Goal: Transaction & Acquisition: Purchase product/service

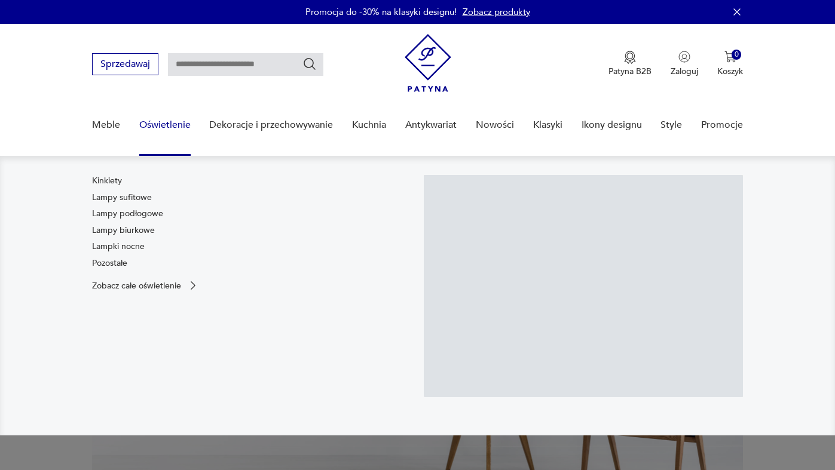
click at [175, 123] on link "Oświetlenie" at bounding box center [164, 125] width 51 height 46
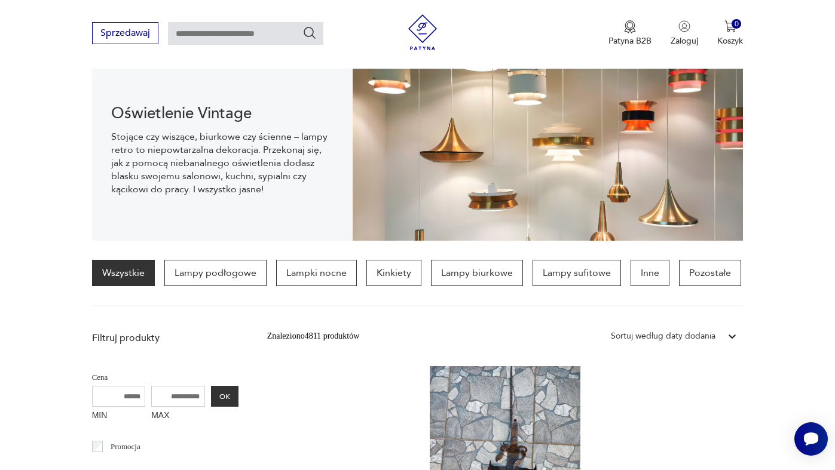
scroll to position [132, 0]
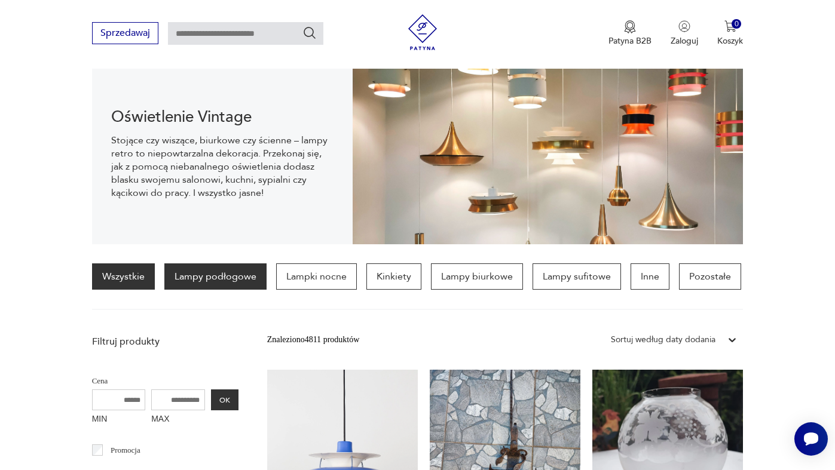
click at [254, 282] on p "Lampy podłogowe" at bounding box center [215, 277] width 102 height 26
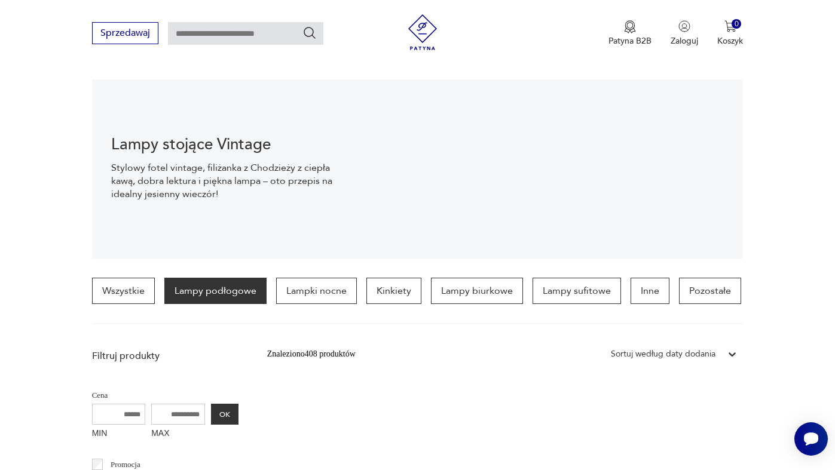
scroll to position [146, 0]
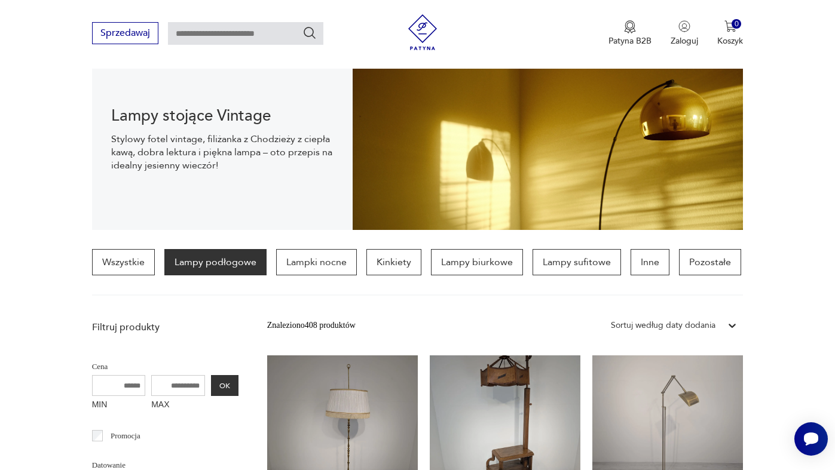
click at [697, 323] on div "Sortuj według daty dodania" at bounding box center [663, 325] width 105 height 13
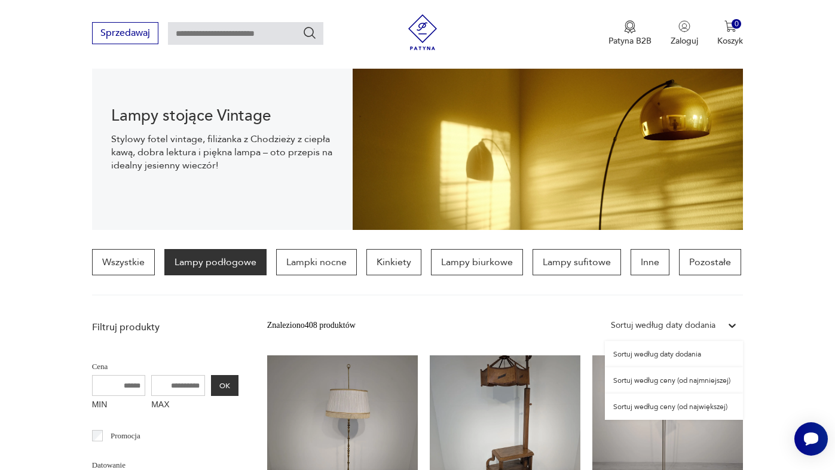
click at [689, 383] on div "Sortuj według ceny (od najmniejszej)" at bounding box center [674, 381] width 138 height 26
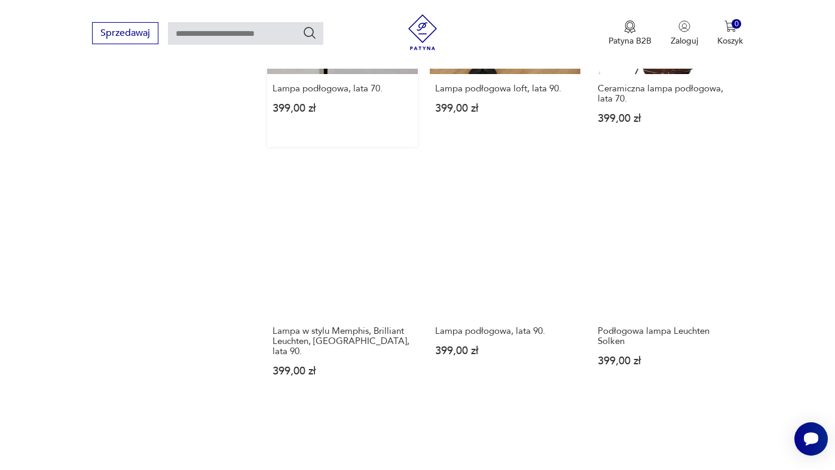
scroll to position [1369, 0]
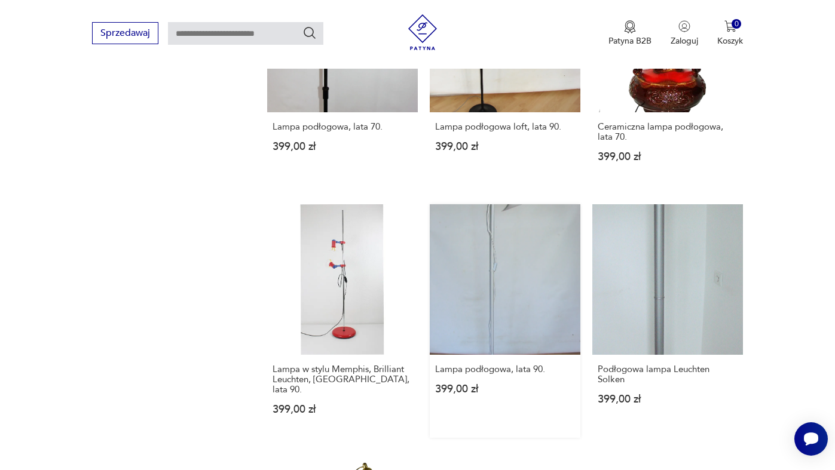
click at [489, 236] on link "Lampa podłogowa, lata 90. 399,00 zł" at bounding box center [505, 321] width 151 height 234
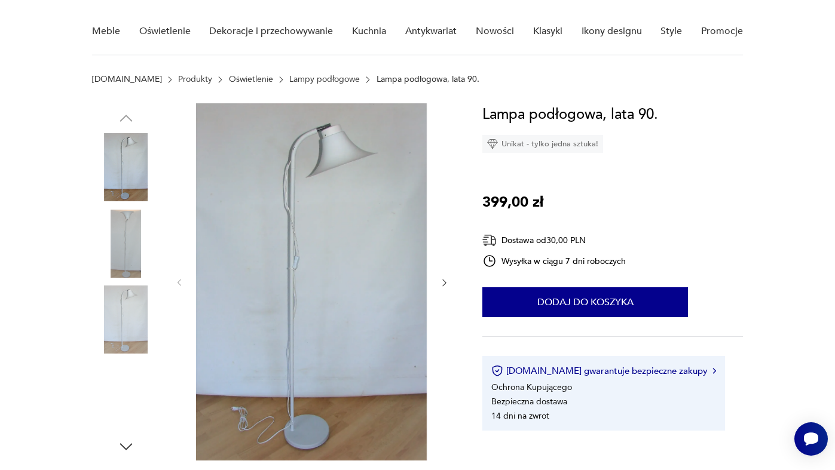
scroll to position [112, 0]
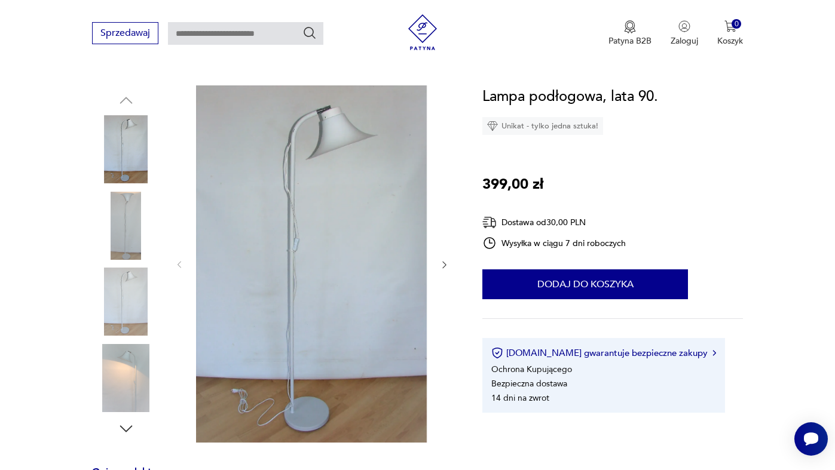
click at [141, 233] on img at bounding box center [126, 226] width 68 height 68
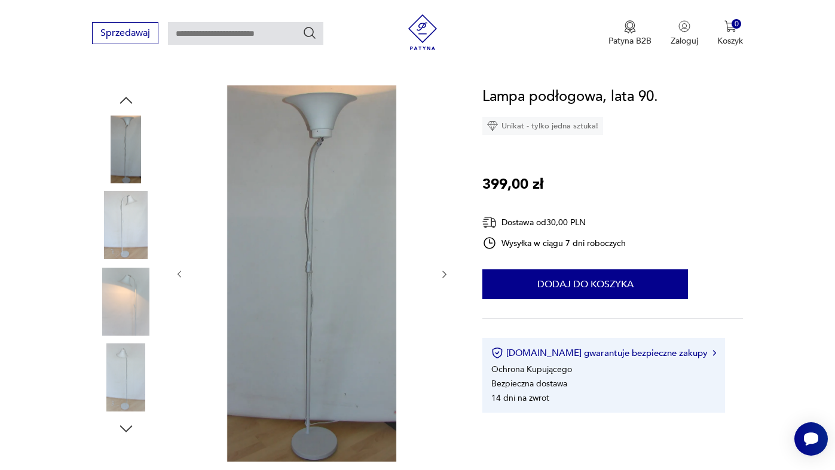
click at [133, 290] on img at bounding box center [126, 302] width 68 height 68
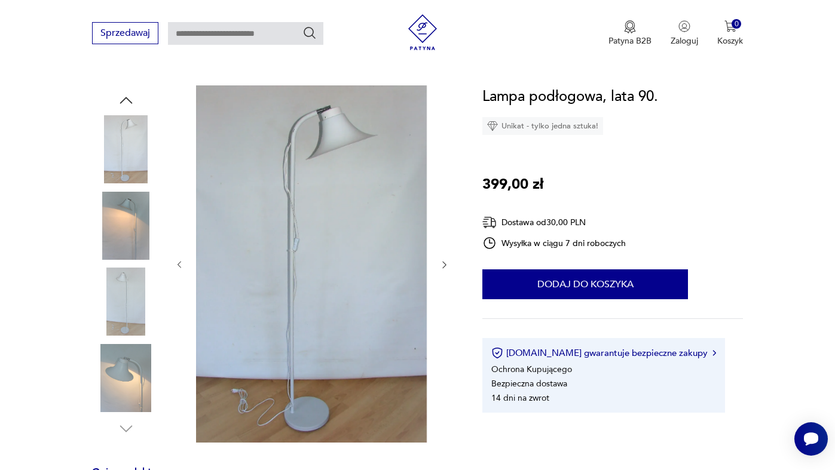
click at [133, 337] on div at bounding box center [126, 303] width 68 height 71
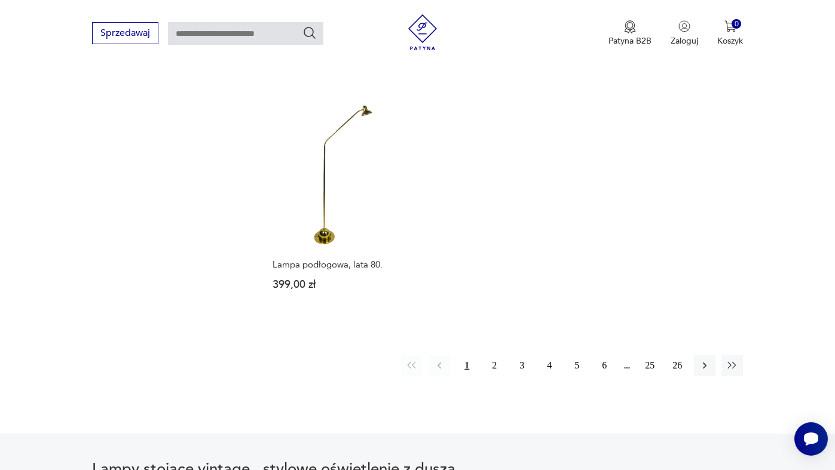
scroll to position [1684, 0]
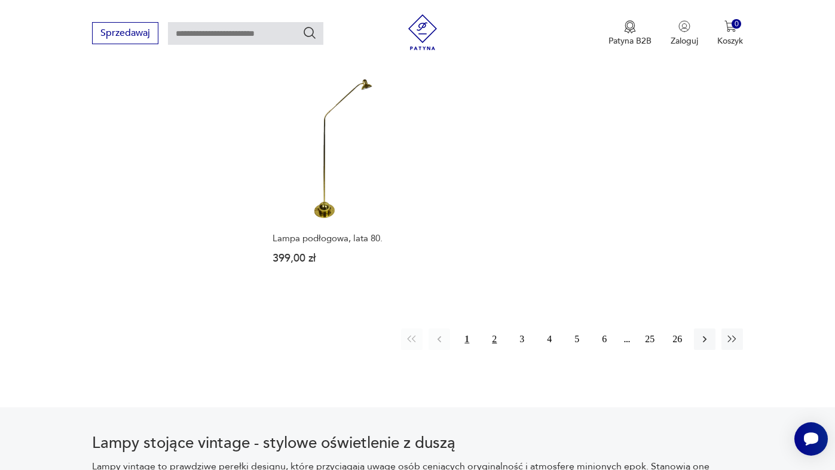
click at [496, 331] on button "2" at bounding box center [495, 340] width 22 height 22
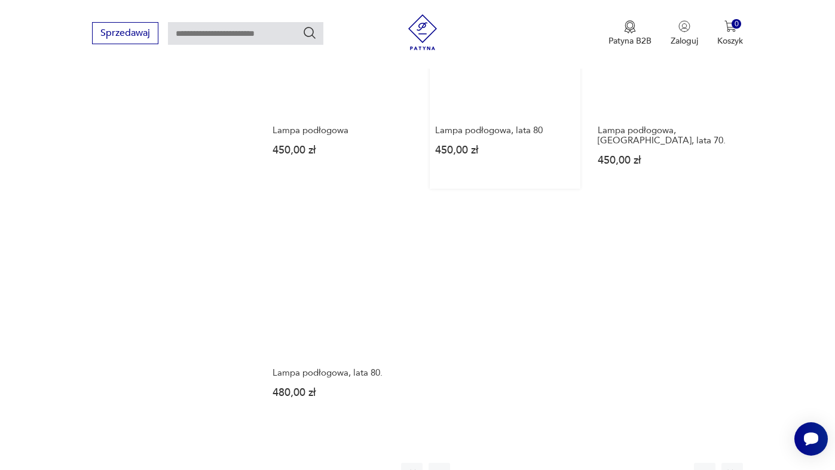
scroll to position [1599, 0]
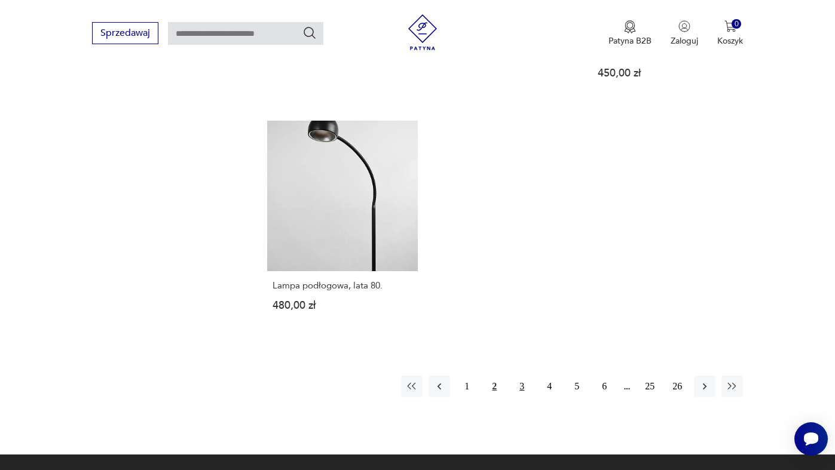
click at [520, 388] on button "3" at bounding box center [522, 387] width 22 height 22
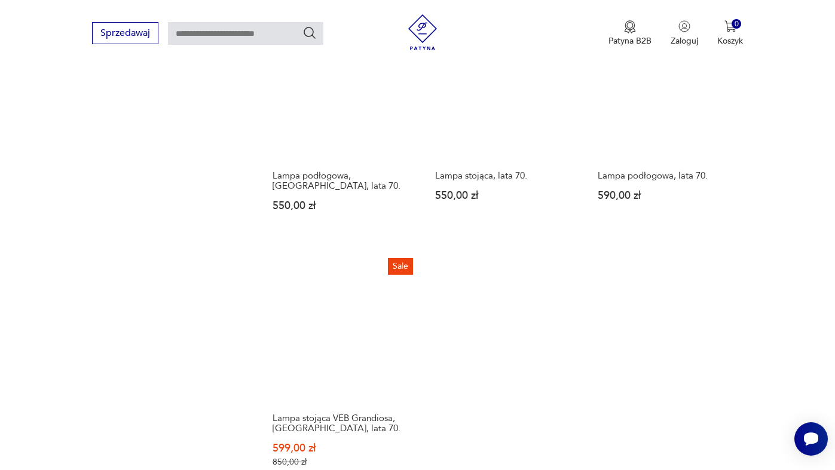
scroll to position [1361, 0]
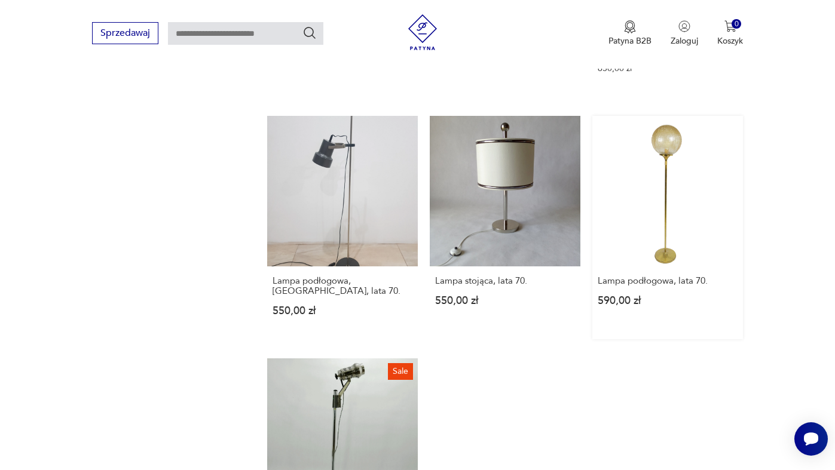
click at [646, 192] on link "Lampa podłogowa, lata 70. 590,00 zł" at bounding box center [667, 228] width 151 height 224
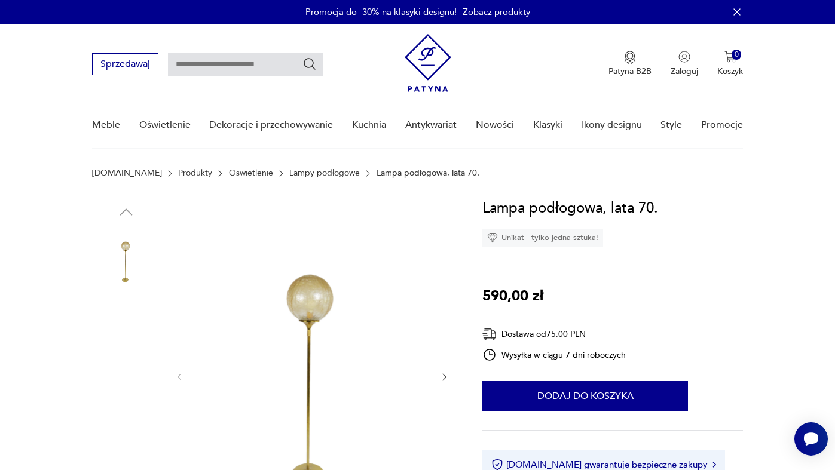
scroll to position [114, 0]
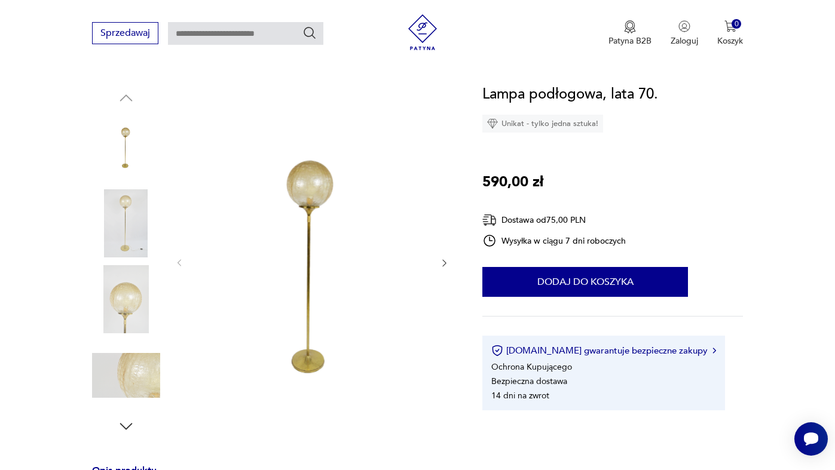
click at [129, 218] on img at bounding box center [126, 224] width 68 height 68
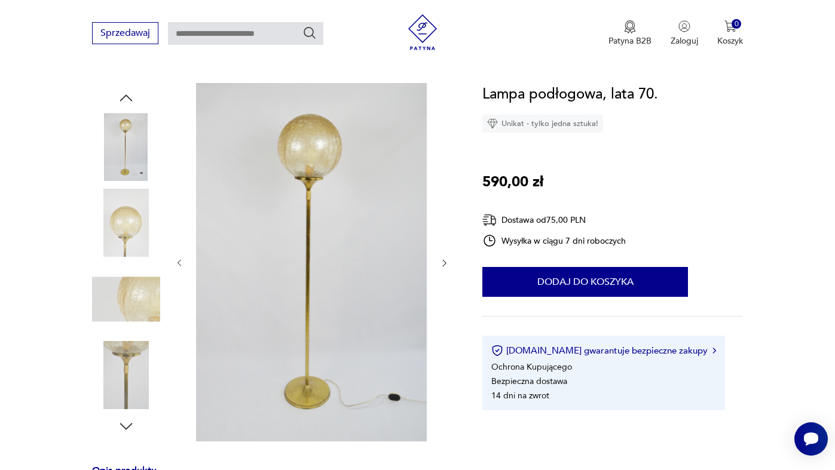
click at [126, 244] on img at bounding box center [126, 224] width 68 height 68
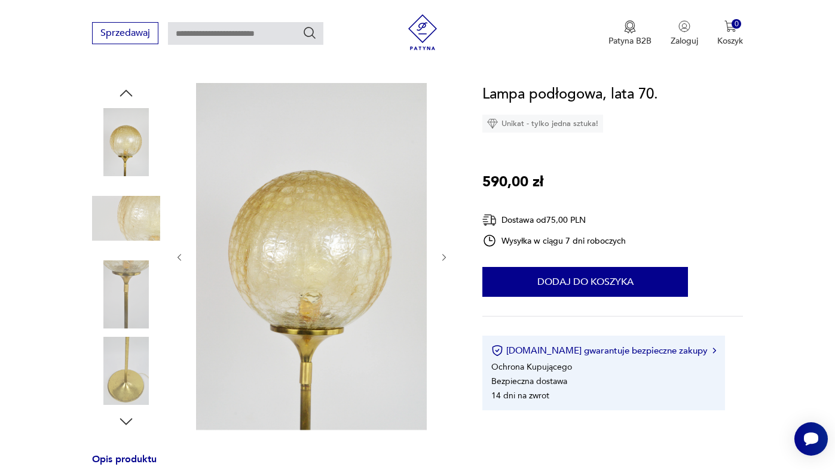
click at [124, 291] on img at bounding box center [126, 295] width 68 height 68
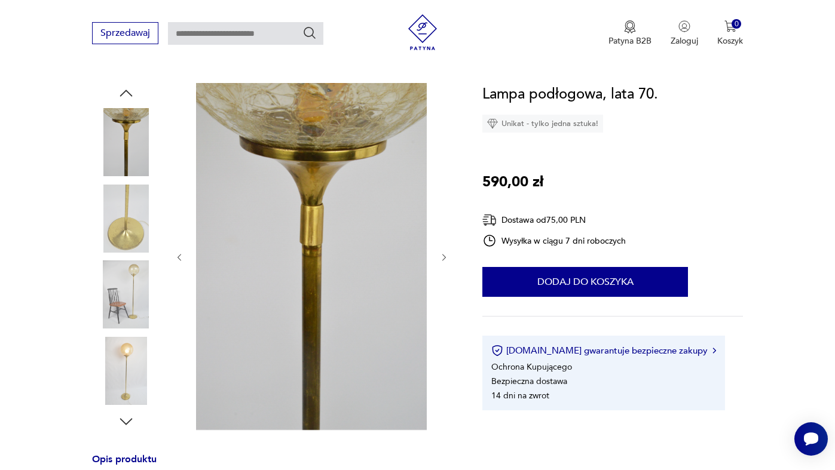
click at [127, 289] on img at bounding box center [126, 295] width 68 height 68
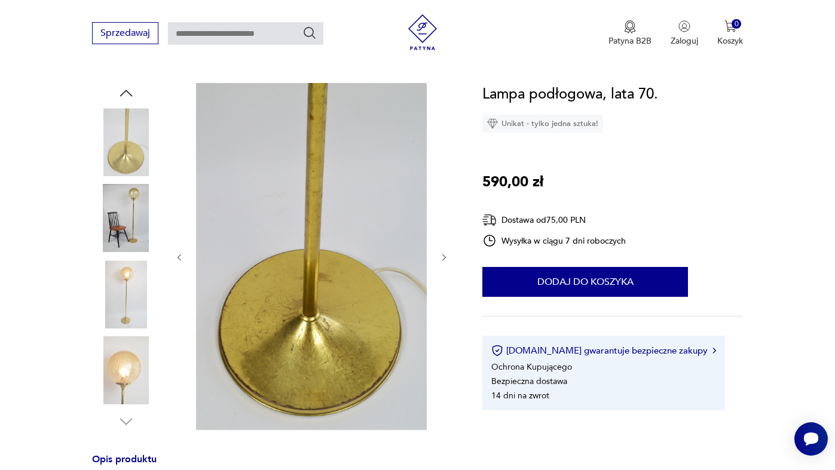
click at [127, 334] on div at bounding box center [126, 257] width 68 height 299
click at [127, 356] on img at bounding box center [126, 371] width 68 height 68
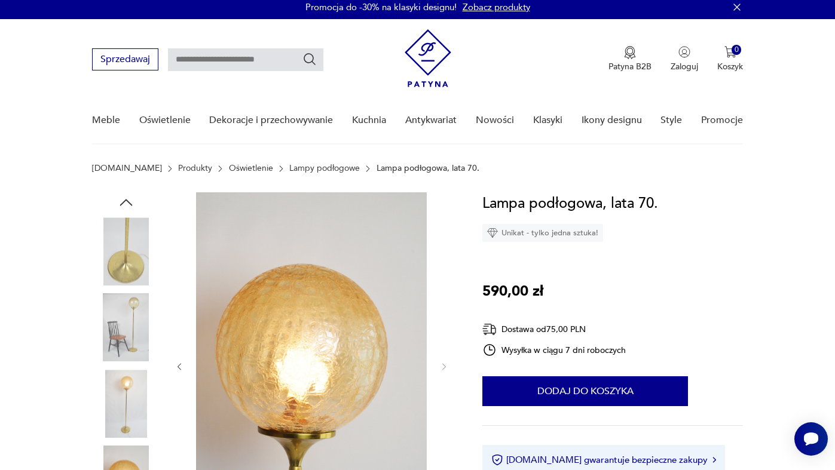
scroll to position [0, 0]
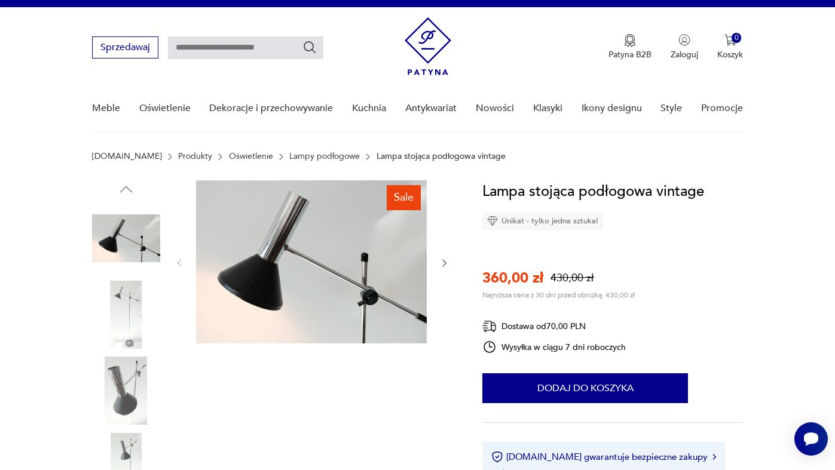
scroll to position [38, 0]
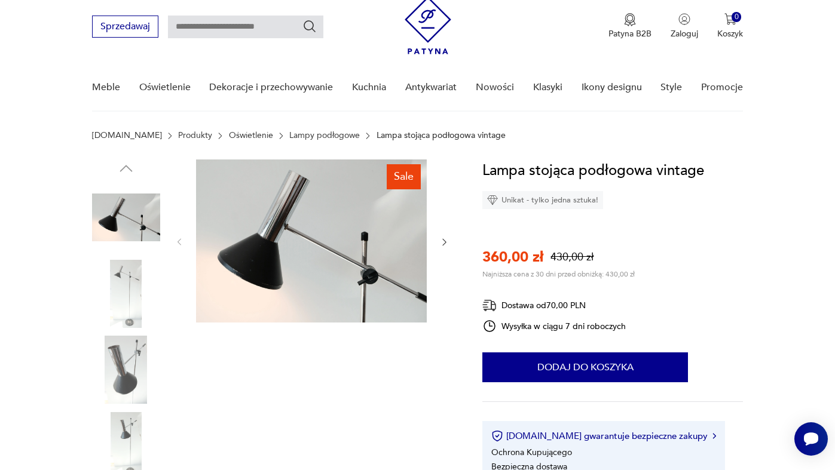
click at [114, 291] on img at bounding box center [126, 294] width 68 height 68
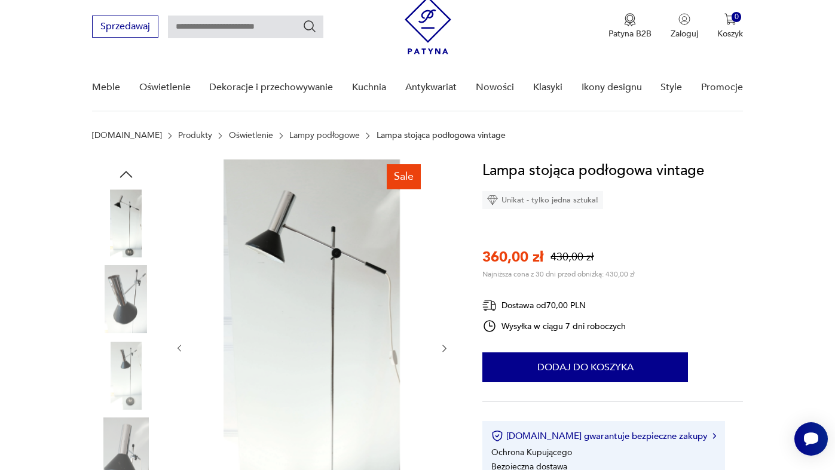
click at [124, 310] on img at bounding box center [126, 300] width 68 height 68
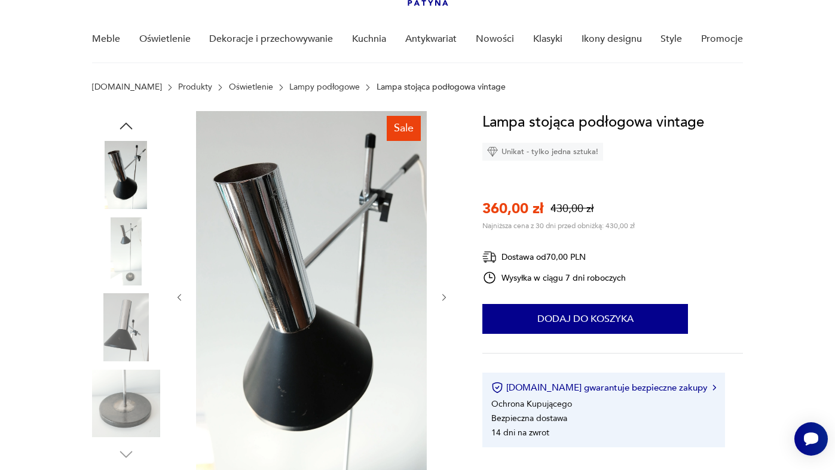
scroll to position [89, 0]
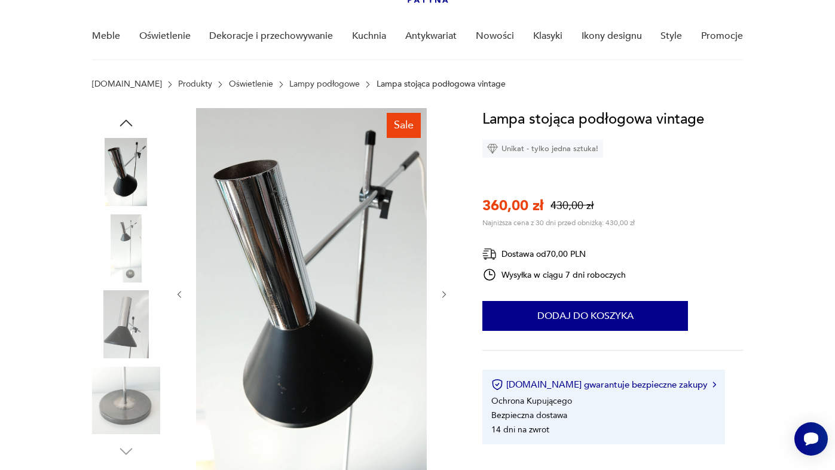
click at [129, 325] on img at bounding box center [126, 325] width 68 height 68
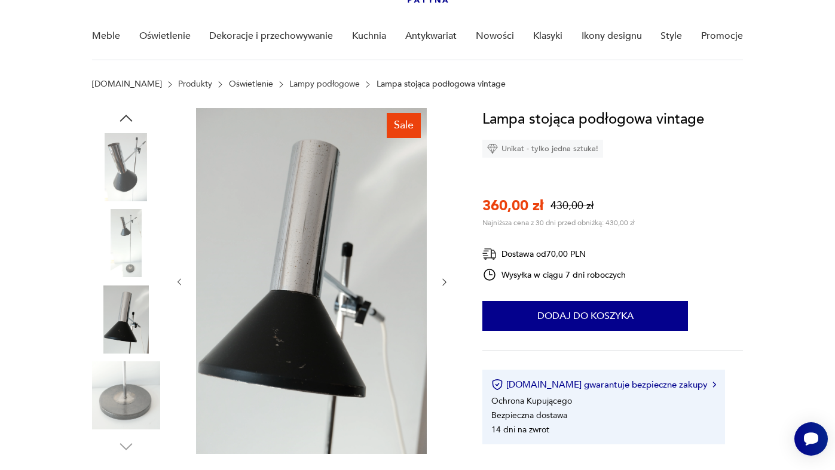
click at [124, 398] on img at bounding box center [126, 396] width 68 height 68
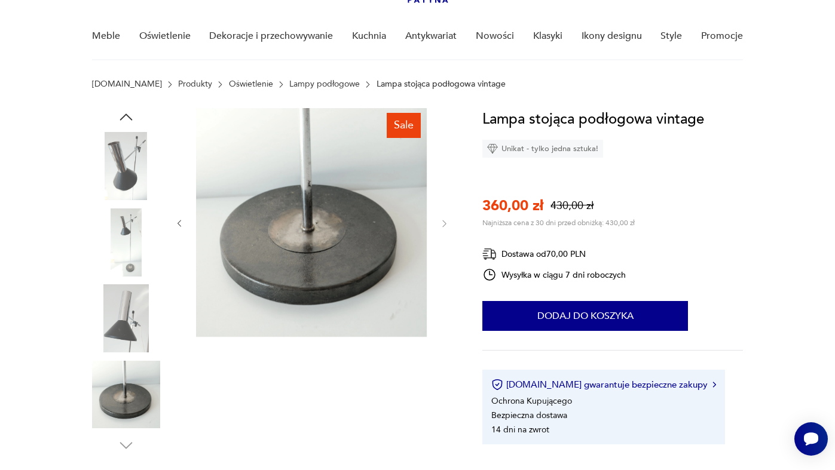
click at [128, 277] on div at bounding box center [126, 244] width 68 height 71
click at [135, 230] on img at bounding box center [126, 243] width 68 height 68
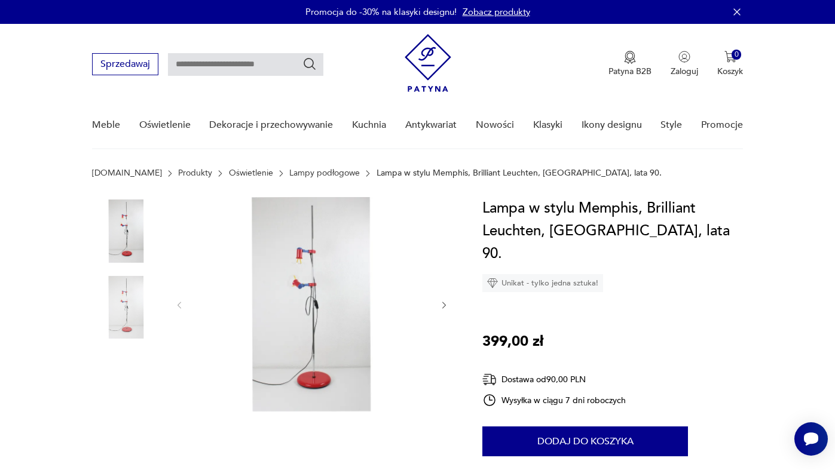
click at [117, 321] on img at bounding box center [126, 308] width 68 height 68
click at [306, 291] on img at bounding box center [311, 304] width 231 height 215
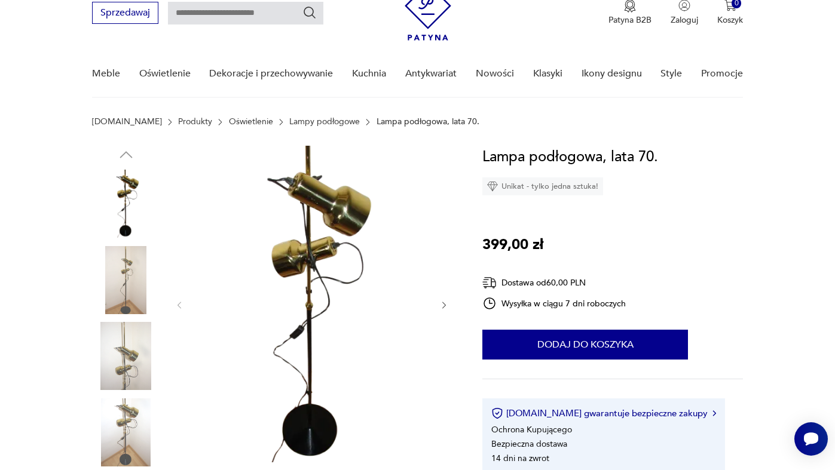
scroll to position [68, 0]
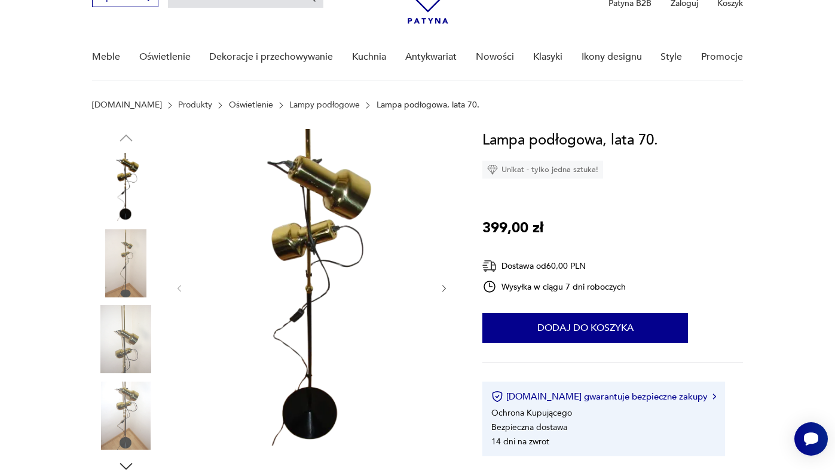
click at [121, 269] on img at bounding box center [126, 264] width 68 height 68
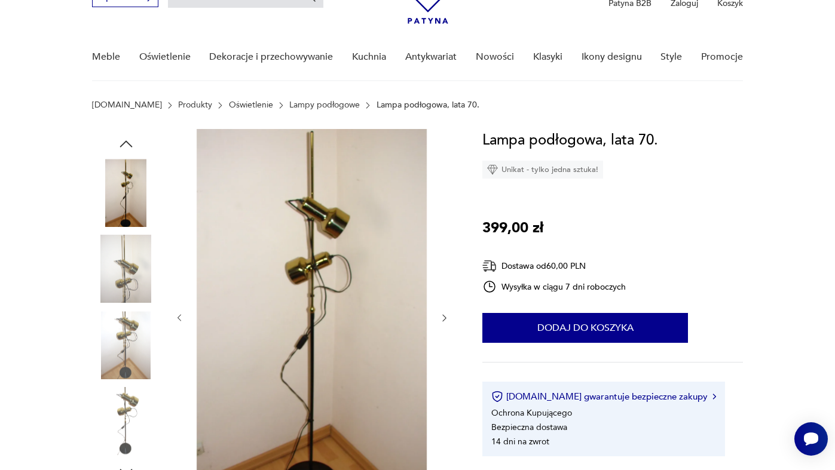
click at [122, 282] on img at bounding box center [126, 270] width 68 height 68
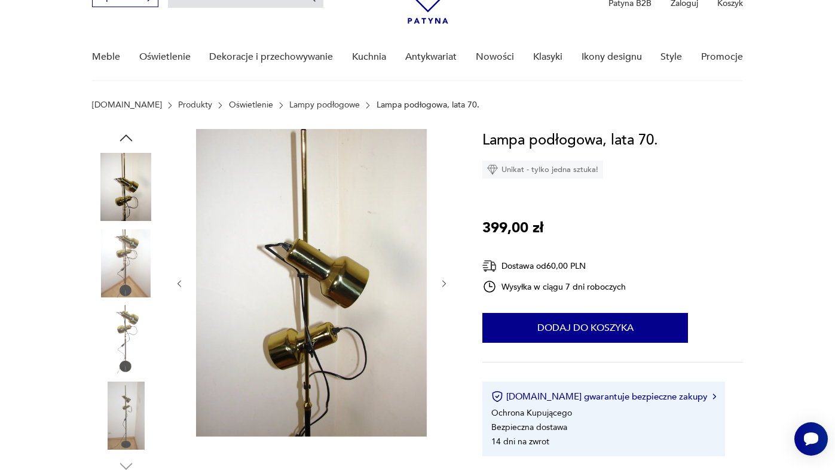
scroll to position [87, 0]
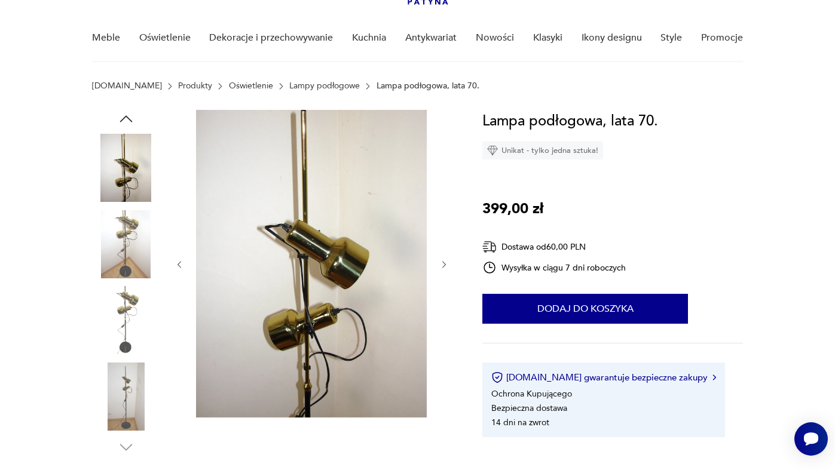
click at [122, 282] on div at bounding box center [126, 283] width 68 height 299
click at [127, 314] on img at bounding box center [126, 320] width 68 height 68
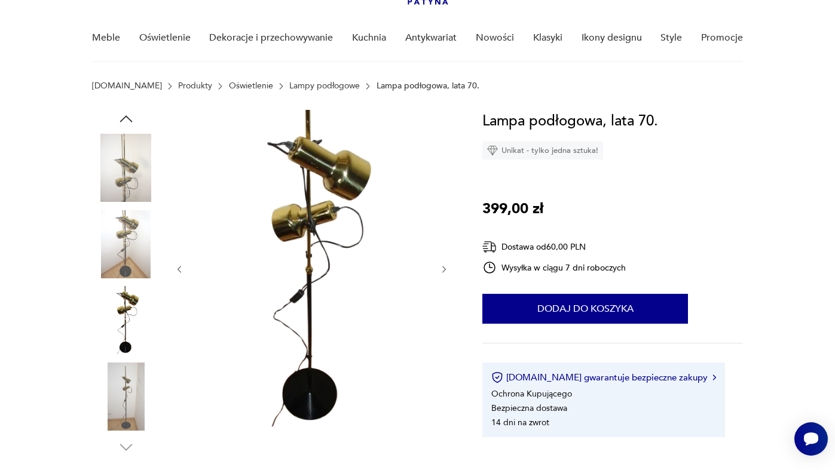
click at [132, 372] on img at bounding box center [126, 397] width 68 height 68
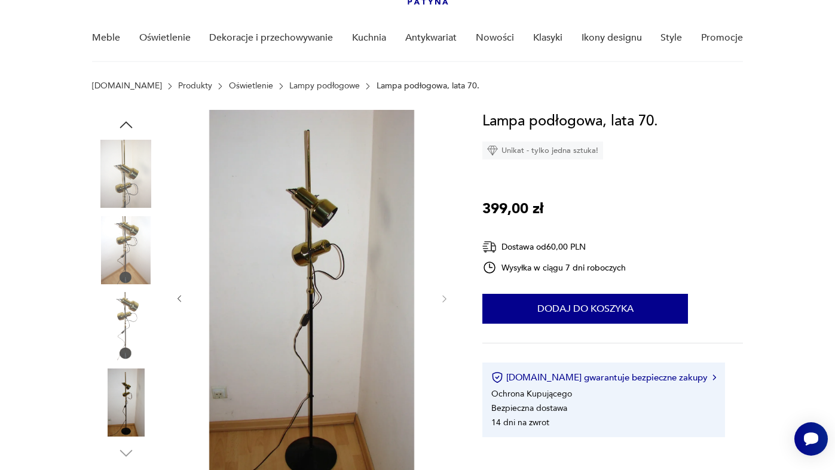
click at [138, 164] on img at bounding box center [126, 174] width 68 height 68
